Goal: Information Seeking & Learning: Learn about a topic

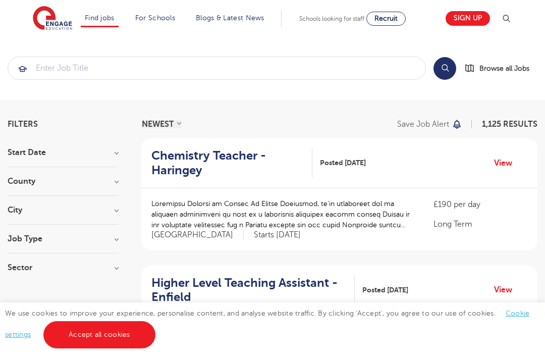
click at [19, 334] on link "Cookie settings" at bounding box center [267, 323] width 524 height 29
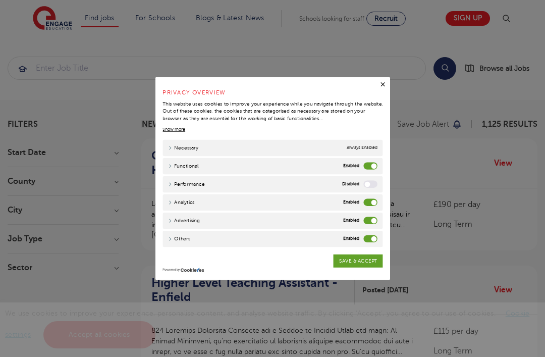
click at [405, 157] on label "Functional" at bounding box center [407, 161] width 19 height 10
click at [0, 0] on input "Functional" at bounding box center [0, 0] width 0 height 0
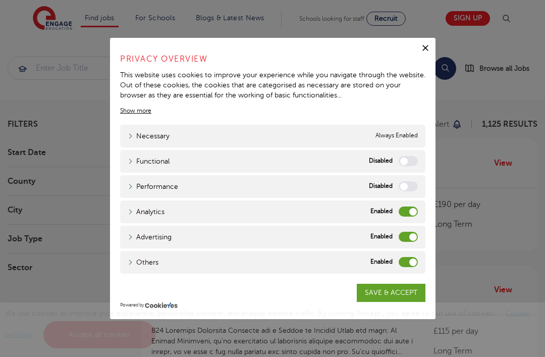
click at [405, 212] on label "Analytics" at bounding box center [407, 211] width 19 height 10
click at [0, 0] on input "Analytics" at bounding box center [0, 0] width 0 height 0
click at [404, 235] on label "Advertising" at bounding box center [407, 237] width 19 height 10
click at [0, 0] on input "Advertising" at bounding box center [0, 0] width 0 height 0
click at [406, 262] on label "Others" at bounding box center [407, 262] width 19 height 10
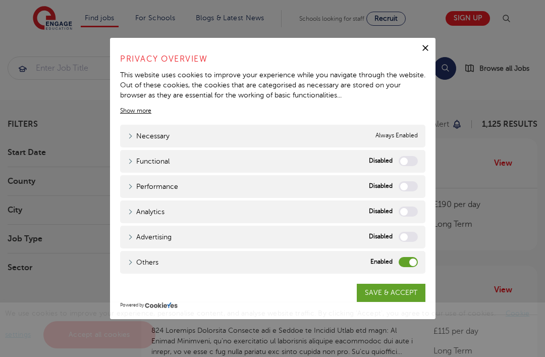
click at [0, 0] on input "Others" at bounding box center [0, 0] width 0 height 0
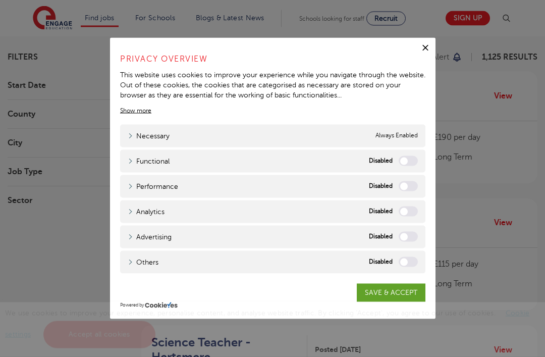
scroll to position [66, 0]
click at [397, 302] on link "SAVE & ACCEPT" at bounding box center [391, 292] width 69 height 18
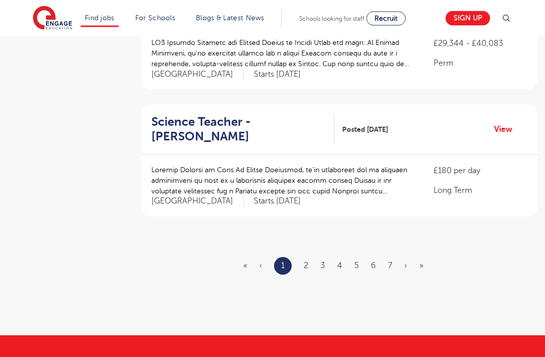
scroll to position [1141, 0]
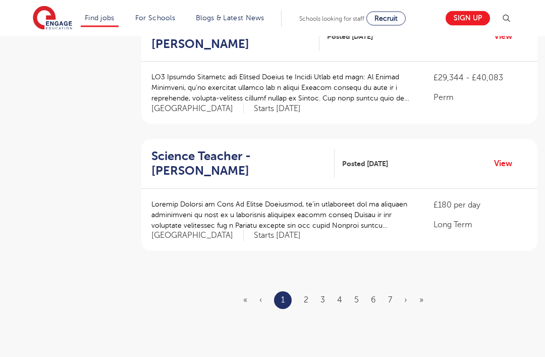
click at [310, 292] on ul "« ‹ 1 2 3 4 5 6 7 › »" at bounding box center [339, 301] width 192 height 18
click at [304, 296] on link "2" at bounding box center [306, 300] width 5 height 9
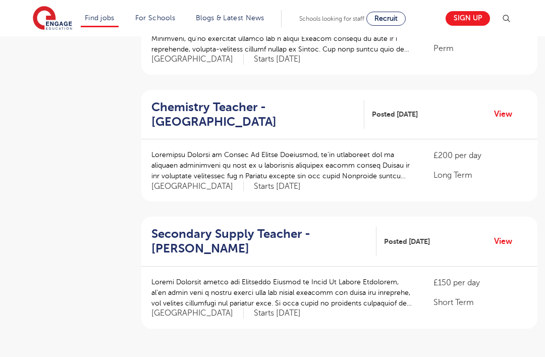
scroll to position [1064, 0]
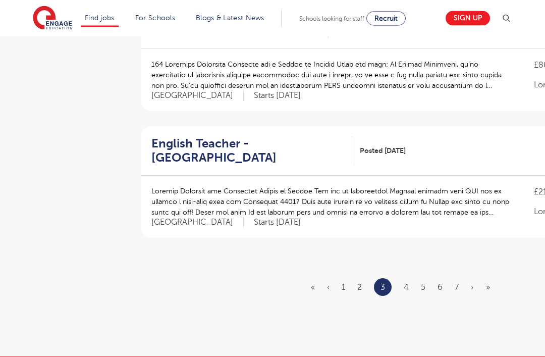
scroll to position [1169, 0]
click at [404, 282] on link "4" at bounding box center [406, 286] width 5 height 9
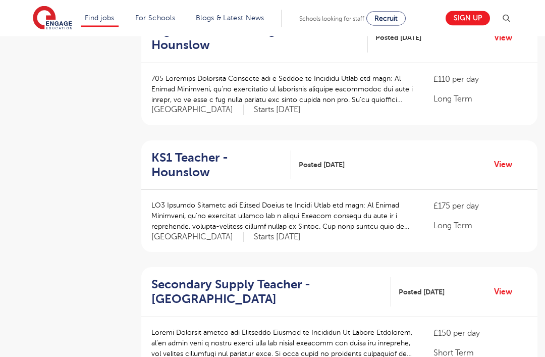
scroll to position [380, 0]
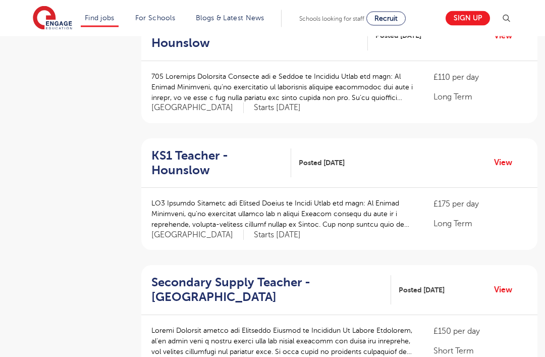
click at [494, 162] on link "View" at bounding box center [507, 162] width 26 height 13
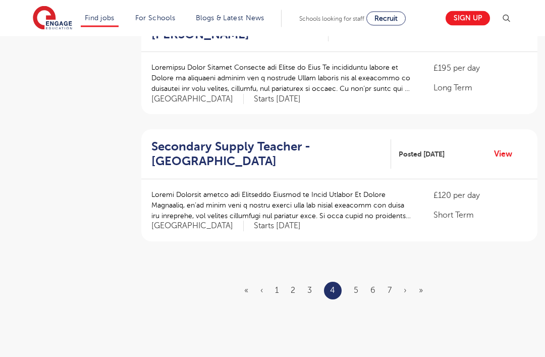
scroll to position [1152, 0]
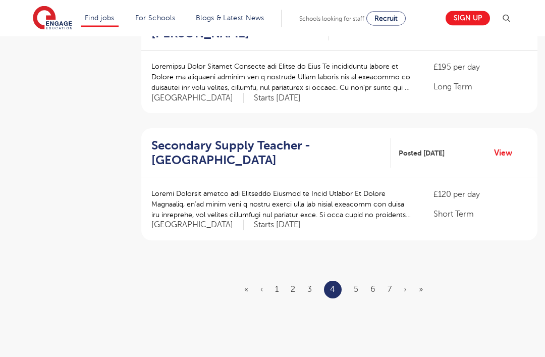
click at [356, 285] on link "5" at bounding box center [356, 289] width 5 height 9
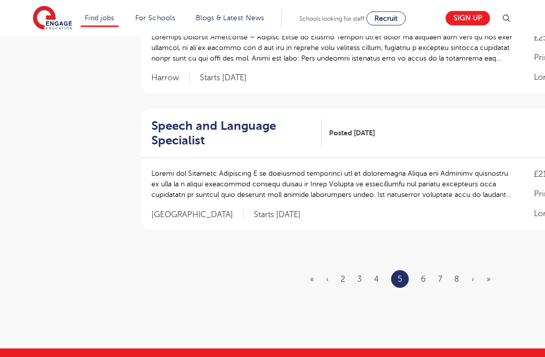
scroll to position [1182, 0]
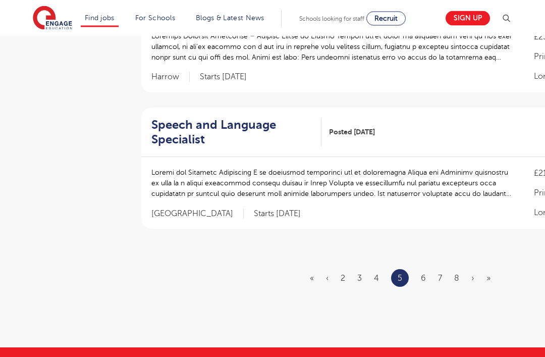
click at [424, 274] on link "6" at bounding box center [423, 278] width 5 height 9
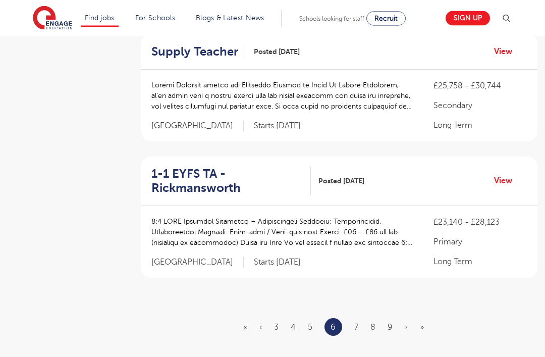
scroll to position [1123, 0]
click at [358, 330] on link "7" at bounding box center [356, 326] width 4 height 9
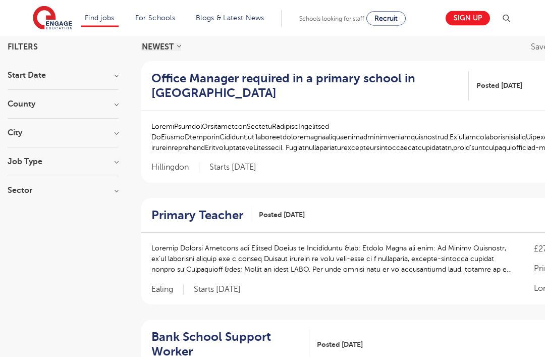
scroll to position [77, 0]
click at [448, 262] on p at bounding box center [332, 259] width 362 height 32
click at [227, 212] on h2 "Primary Teacher" at bounding box center [197, 215] width 92 height 15
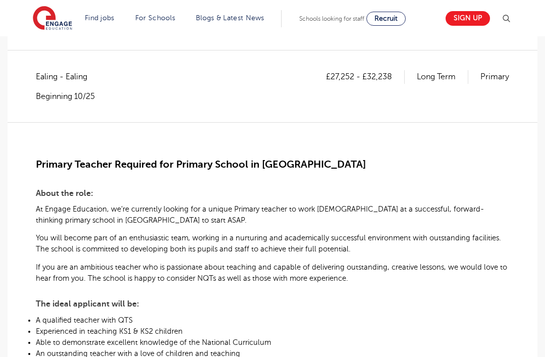
scroll to position [169, 0]
